Goal: Information Seeking & Learning: Learn about a topic

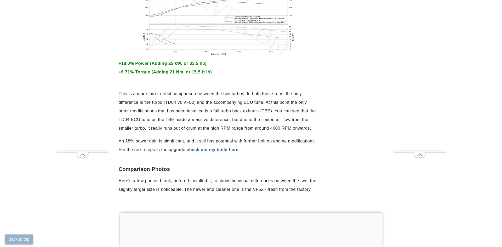
scroll to position [627, 0]
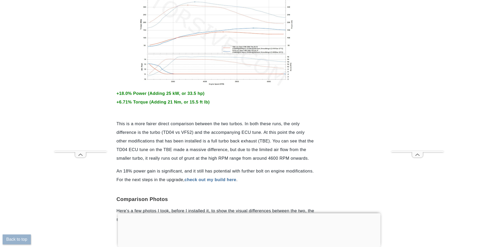
click at [221, 37] on img at bounding box center [216, 38] width 157 height 95
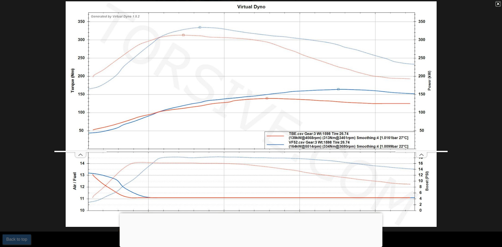
click at [496, 5] on div at bounding box center [251, 123] width 502 height 247
click at [497, 3] on div at bounding box center [251, 123] width 502 height 247
click at [497, 4] on div at bounding box center [251, 123] width 502 height 247
click at [496, 4] on div at bounding box center [251, 123] width 502 height 247
click at [497, 3] on div at bounding box center [251, 123] width 502 height 247
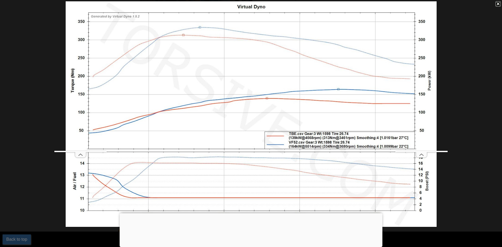
click at [252, 210] on div at bounding box center [251, 123] width 502 height 247
